Goal: Use online tool/utility: Use online tool/utility

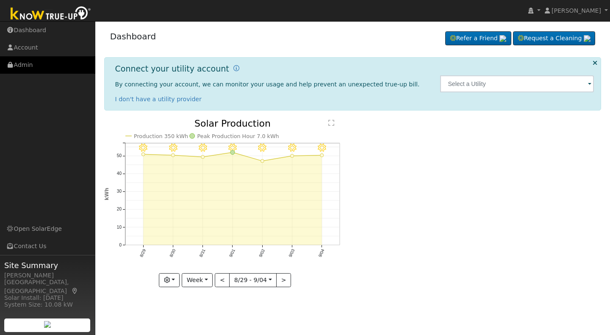
click at [24, 64] on link "Admin" at bounding box center [47, 64] width 95 height 17
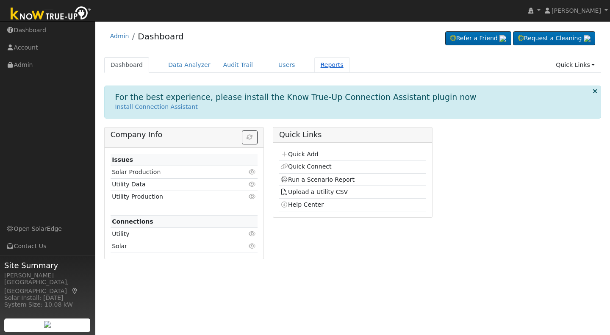
click at [321, 64] on link "Reports" at bounding box center [332, 65] width 36 height 16
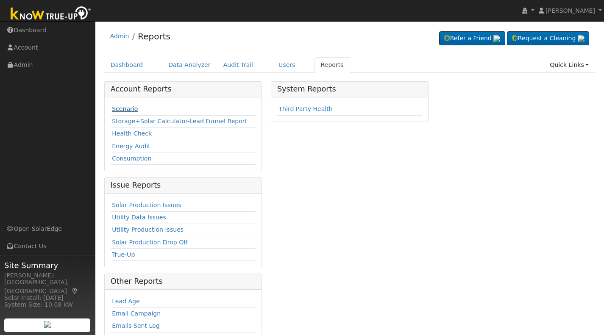
click at [123, 110] on link "Scenario" at bounding box center [125, 109] width 26 height 7
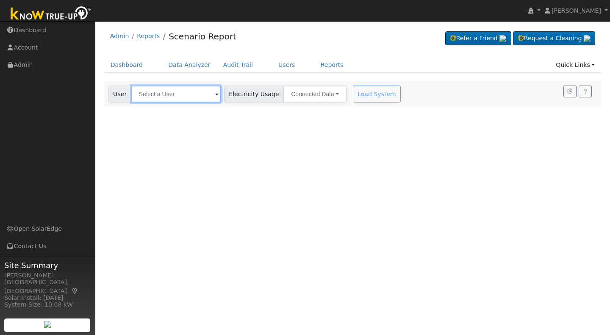
click at [152, 93] on input "text" at bounding box center [176, 94] width 90 height 17
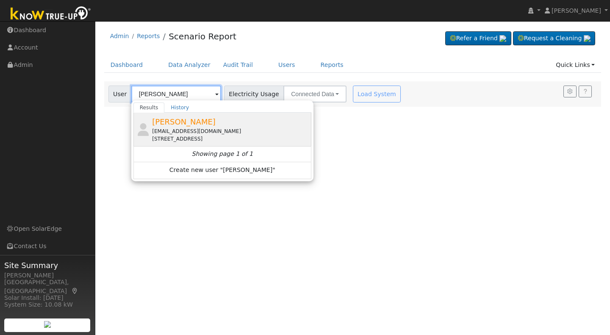
type input "Jim Tosh"
click at [183, 127] on div "Jim Tosh jktosh@gmail.com 51052 Bon Veu Drive, Oakhurst, CA 93644" at bounding box center [230, 129] width 157 height 27
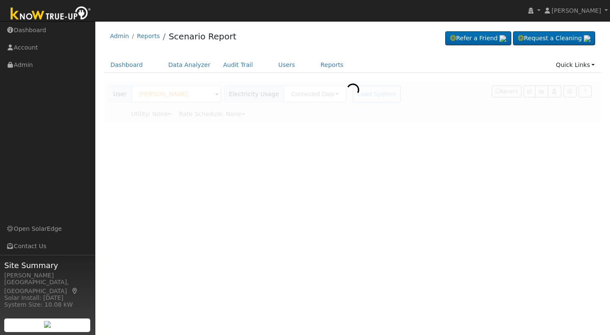
type input "Pacific Gas & Electric"
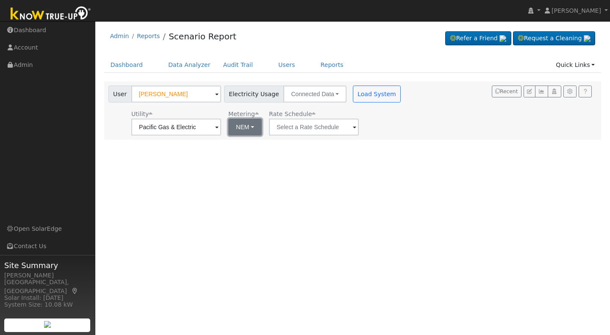
click at [250, 128] on button "NEM" at bounding box center [244, 127] width 33 height 17
click at [241, 158] on link "NBT" at bounding box center [256, 158] width 59 height 12
type input "E-ELEC"
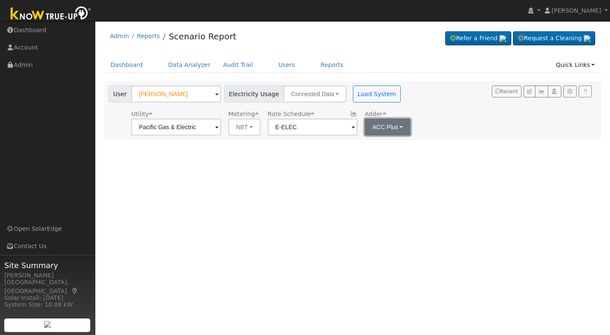
click at [395, 129] on button "ACC Plus" at bounding box center [388, 127] width 46 height 17
click at [375, 171] on link "SB-535" at bounding box center [391, 170] width 59 height 12
click at [357, 93] on button "Load System" at bounding box center [377, 94] width 48 height 17
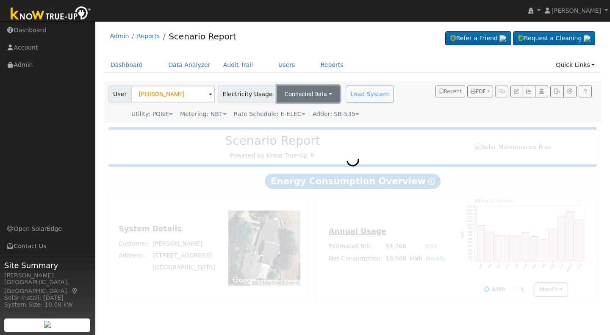
click at [322, 91] on button "Connected Data" at bounding box center [308, 94] width 63 height 17
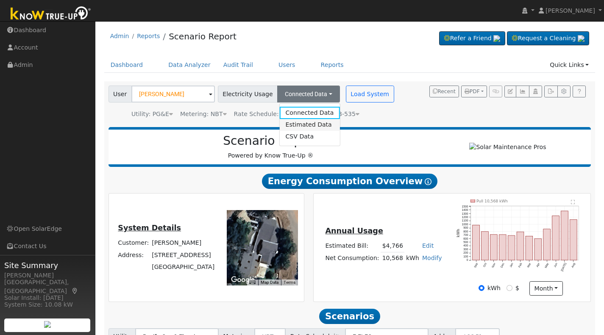
click at [283, 125] on link "Estimated Data" at bounding box center [309, 125] width 60 height 12
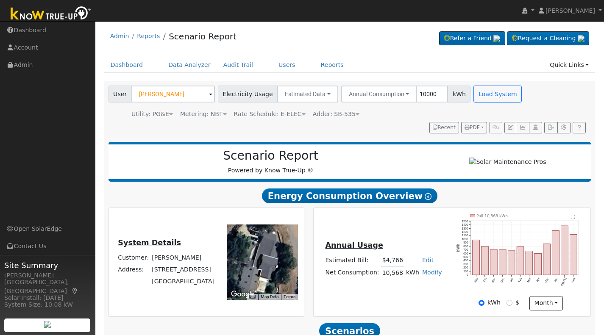
type input "10000"
click at [367, 167] on div "Scenario Report Powered by Know True-Up ®" at bounding box center [271, 162] width 316 height 26
click at [478, 92] on button "Load System" at bounding box center [497, 94] width 48 height 17
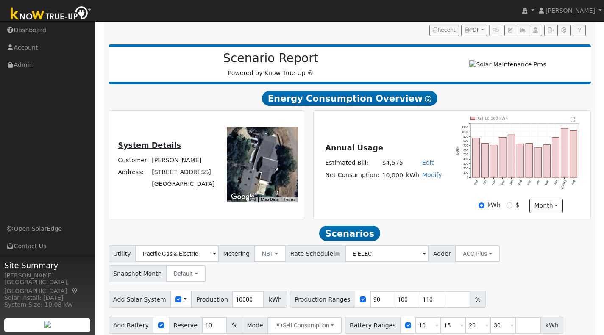
scroll to position [109, 0]
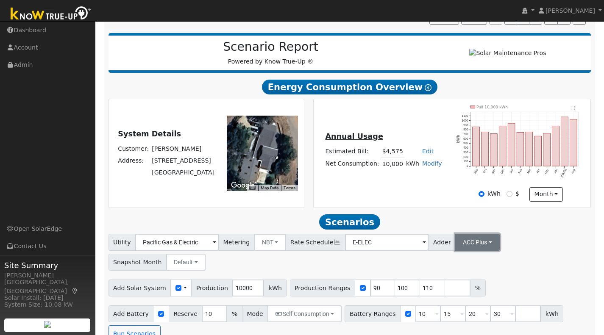
click at [471, 247] on button "ACC Plus" at bounding box center [477, 242] width 44 height 17
click at [448, 290] on link "SB-535" at bounding box center [466, 285] width 59 height 12
click at [445, 294] on input "number" at bounding box center [457, 288] width 25 height 17
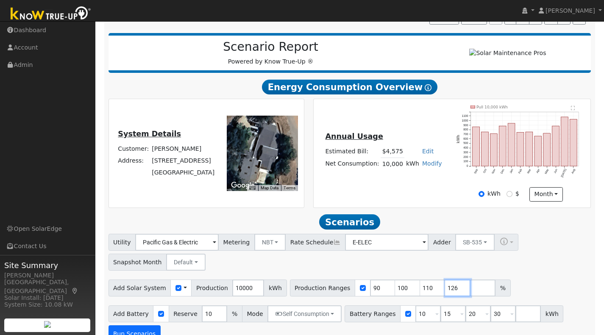
type input "126"
click at [139, 333] on button "Run Scenarios" at bounding box center [134, 333] width 52 height 17
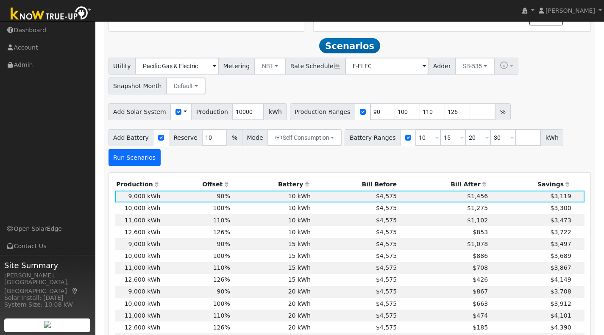
scroll to position [301, 0]
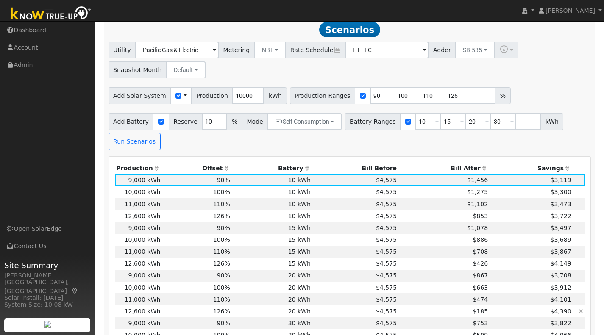
click at [254, 314] on td "20 kWh" at bounding box center [271, 312] width 81 height 12
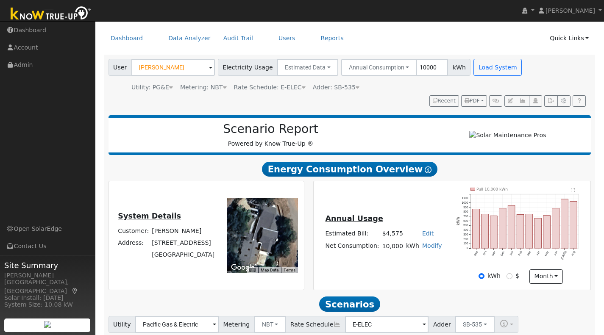
scroll to position [0, 0]
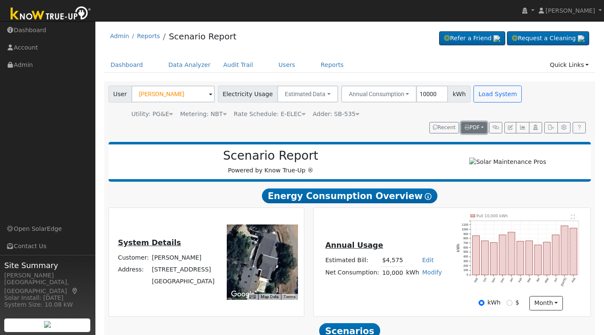
click at [470, 125] on span "PDF" at bounding box center [471, 128] width 15 height 6
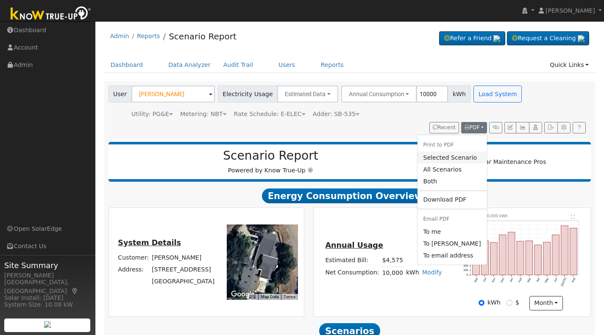
click at [443, 159] on link "Selected Scenario" at bounding box center [451, 158] width 69 height 12
